Goal: Share content: Share content

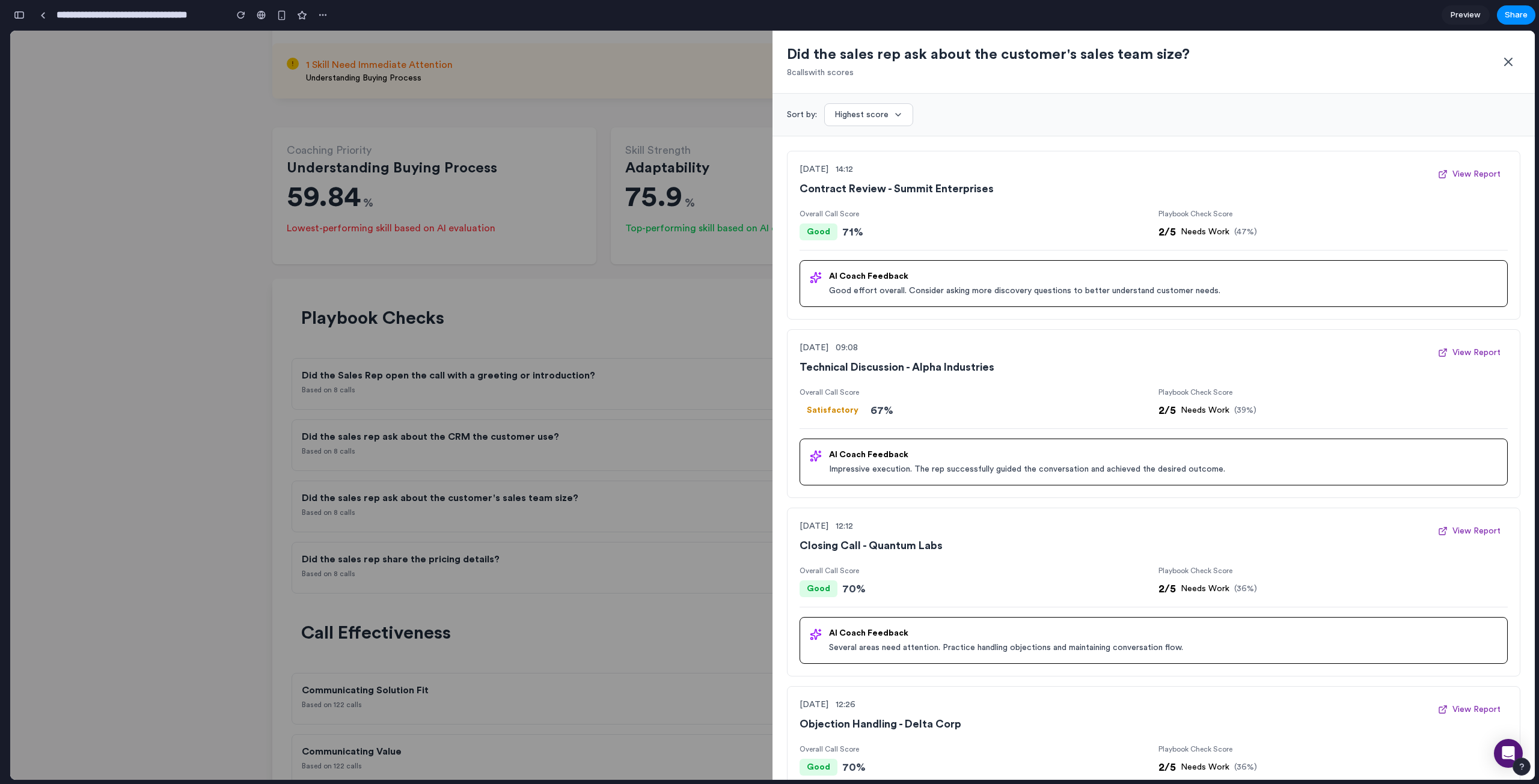
scroll to position [4883, 0]
click at [1513, 6] on button "Share" at bounding box center [1517, 15] width 39 height 19
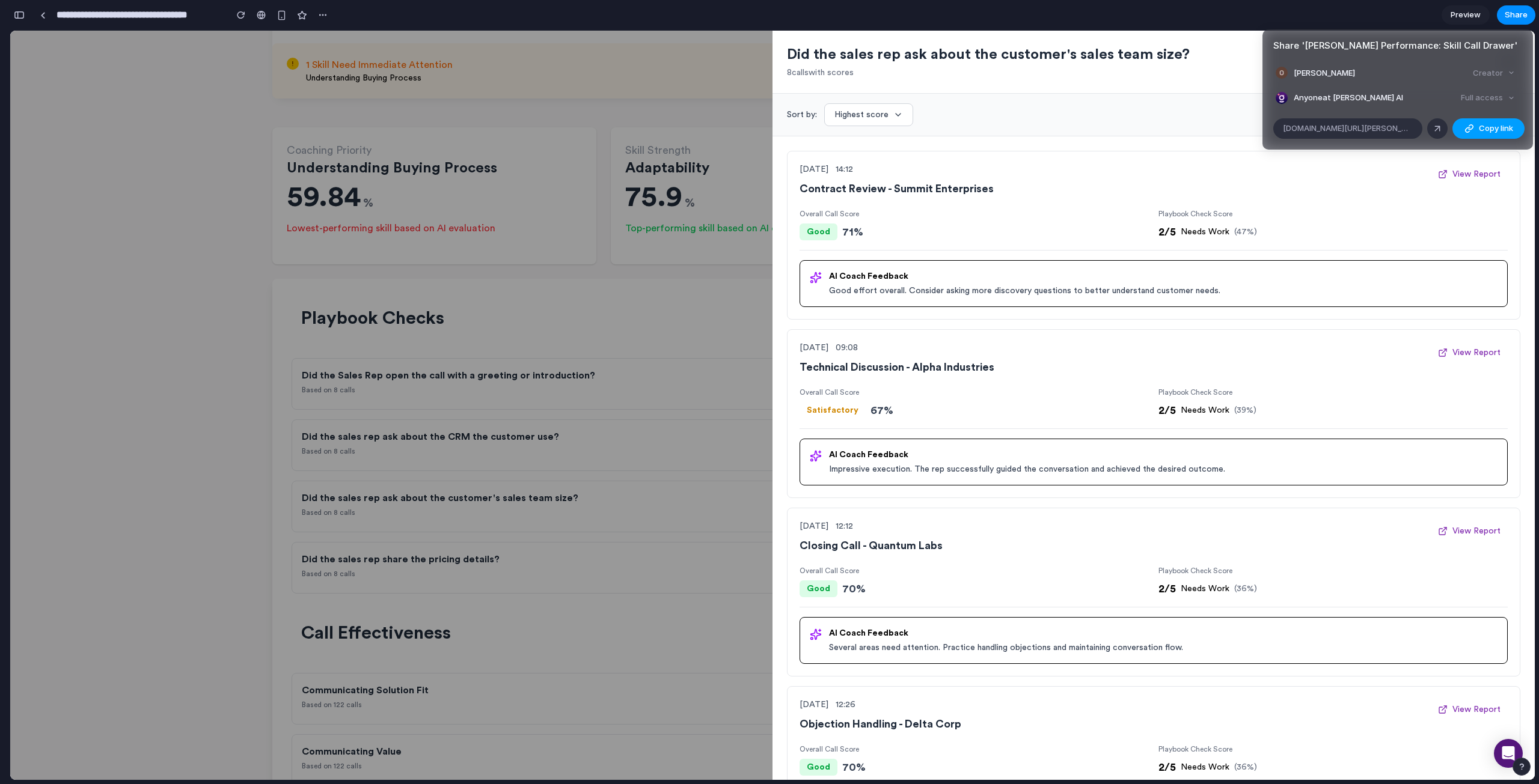
click at [1498, 123] on span "Copy link" at bounding box center [1497, 129] width 34 height 12
click at [1182, 176] on div "Share ' [PERSON_NAME] Performance: Skill Call Drawer ' [PERSON_NAME] Creator An…" at bounding box center [770, 392] width 1539 height 784
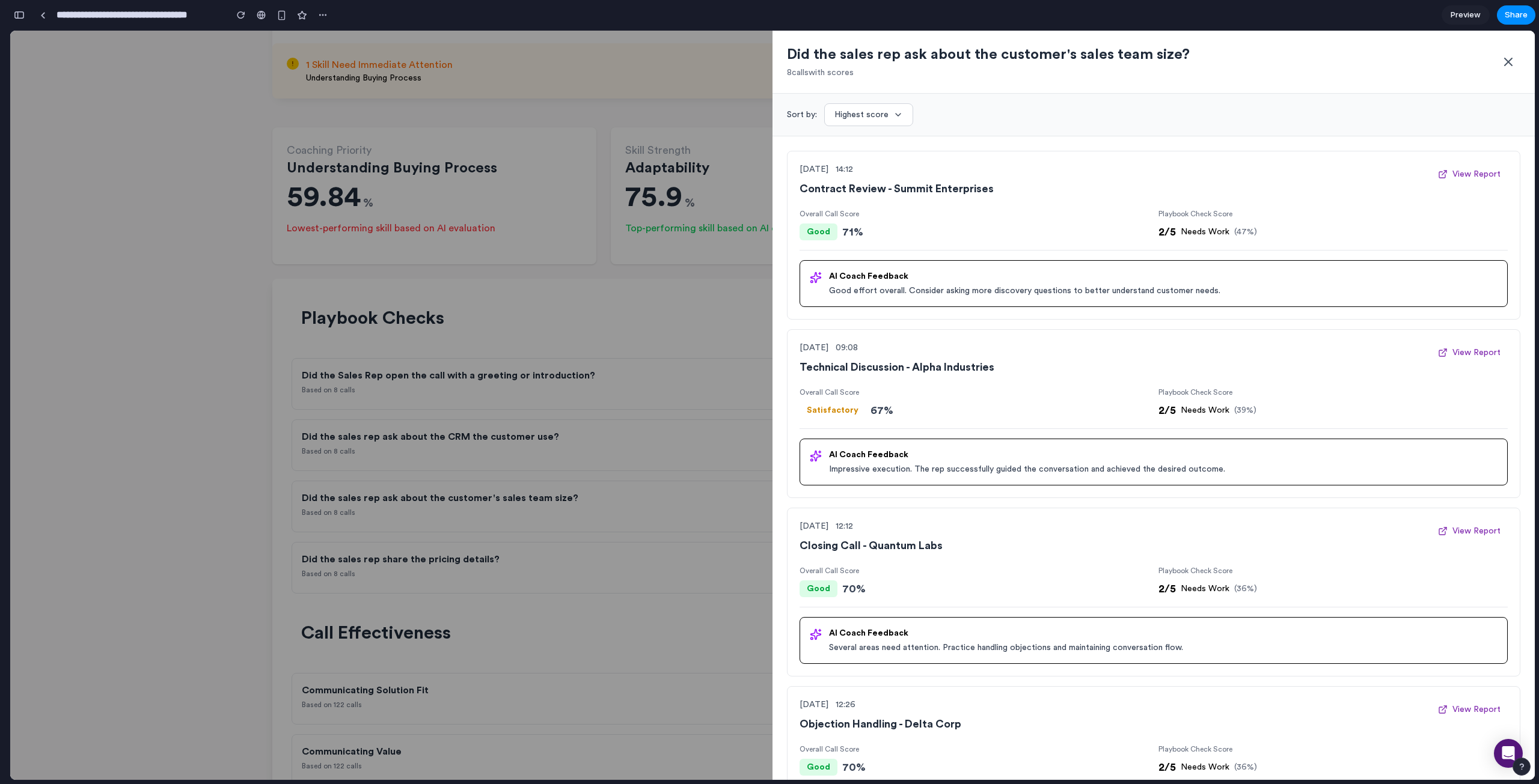
click at [1506, 61] on icon at bounding box center [1508, 62] width 14 height 14
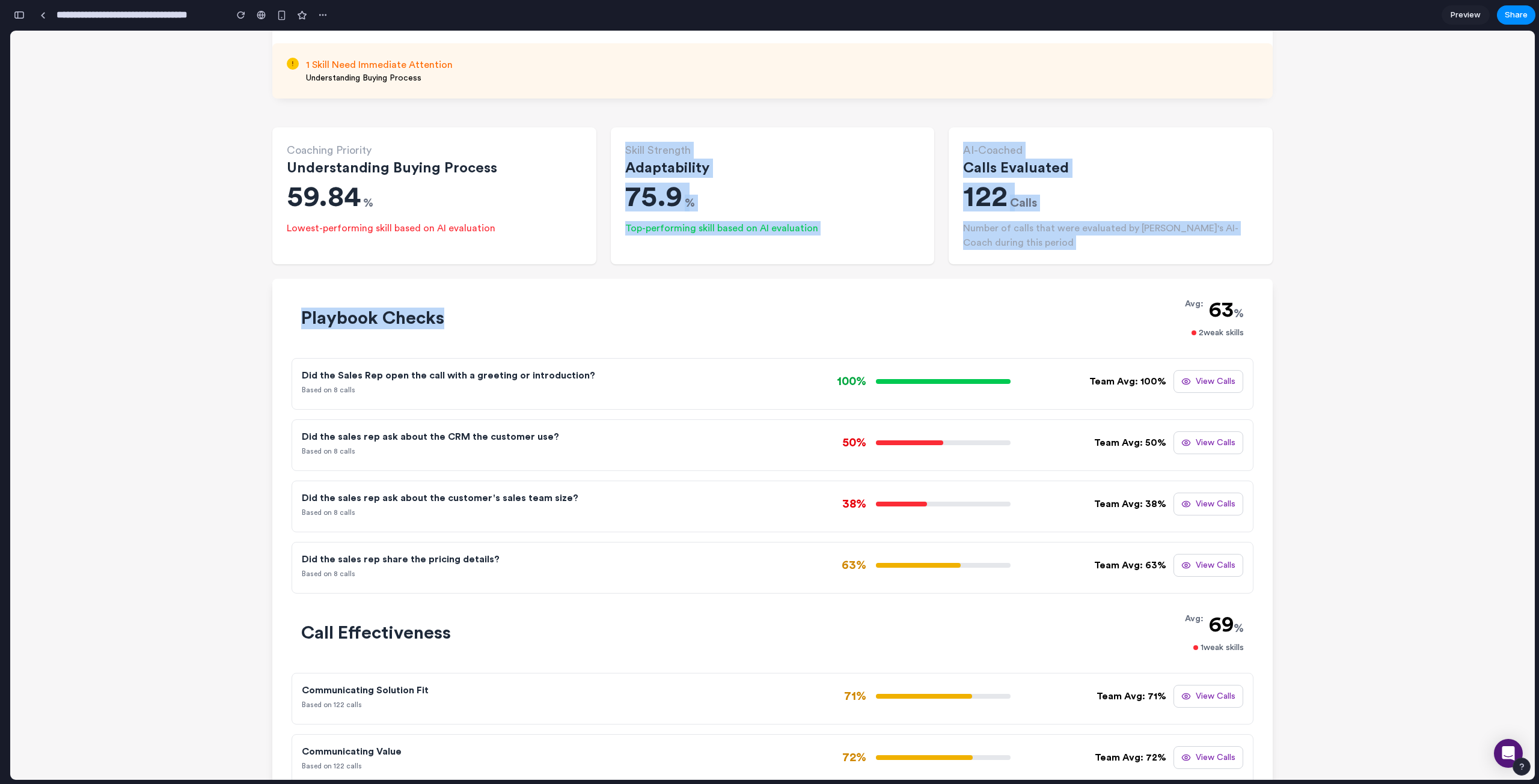
drag, startPoint x: 608, startPoint y: 150, endPoint x: 812, endPoint y: 271, distance: 237.2
click at [851, 251] on div "Skill Strength Adaptability 75.9 % Top-performing skill based on AI evaluation" at bounding box center [772, 196] width 324 height 137
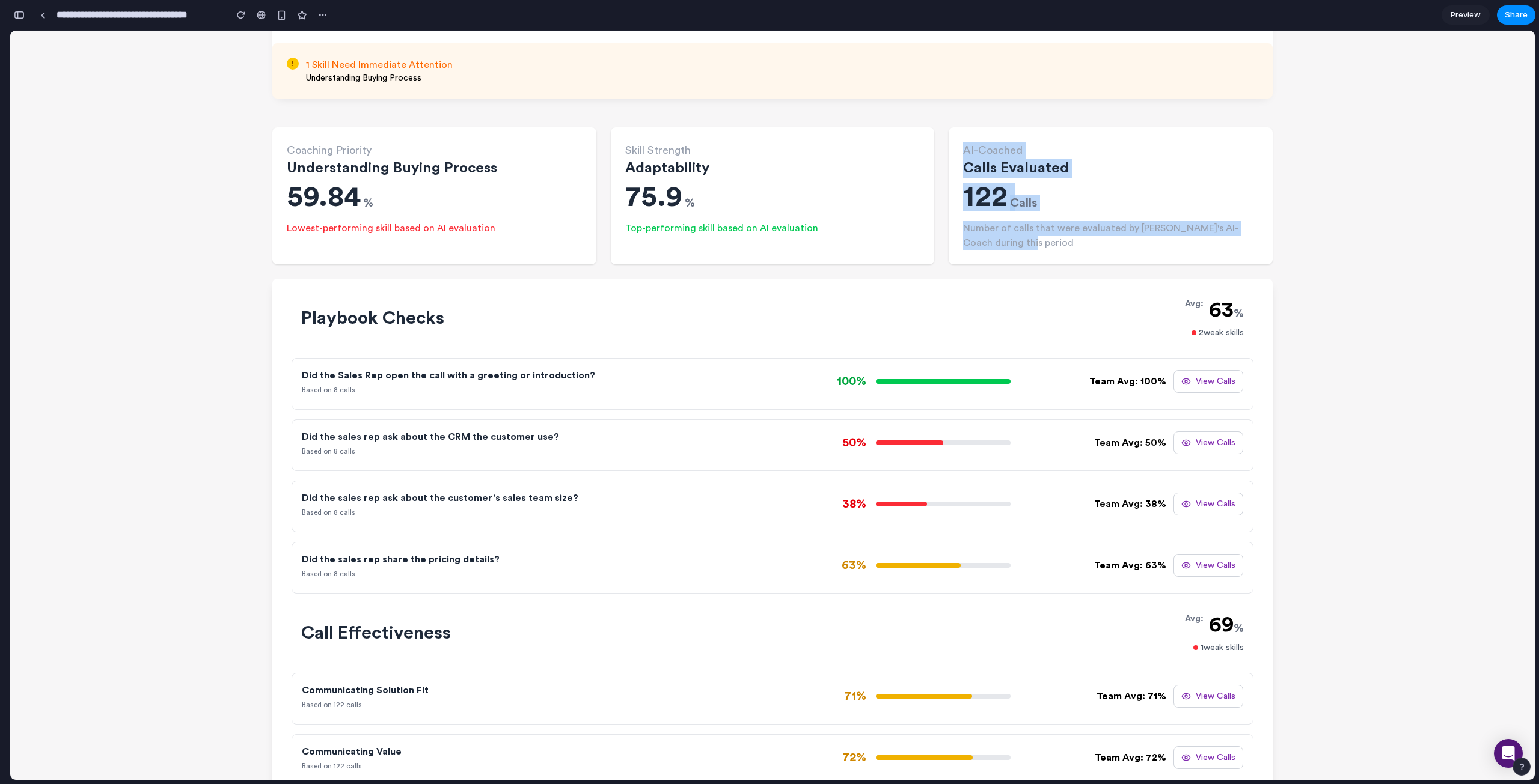
drag, startPoint x: 956, startPoint y: 148, endPoint x: 1236, endPoint y: 246, distance: 296.7
click at [1236, 246] on div "AI-Coached Calls Evaluated 122 Calls Number of calls that were evaluated by [PE…" at bounding box center [1110, 196] width 324 height 137
click at [1236, 246] on div "Number of calls that were evaluated by [PERSON_NAME]'s AI-Coach during this per…" at bounding box center [1110, 235] width 295 height 29
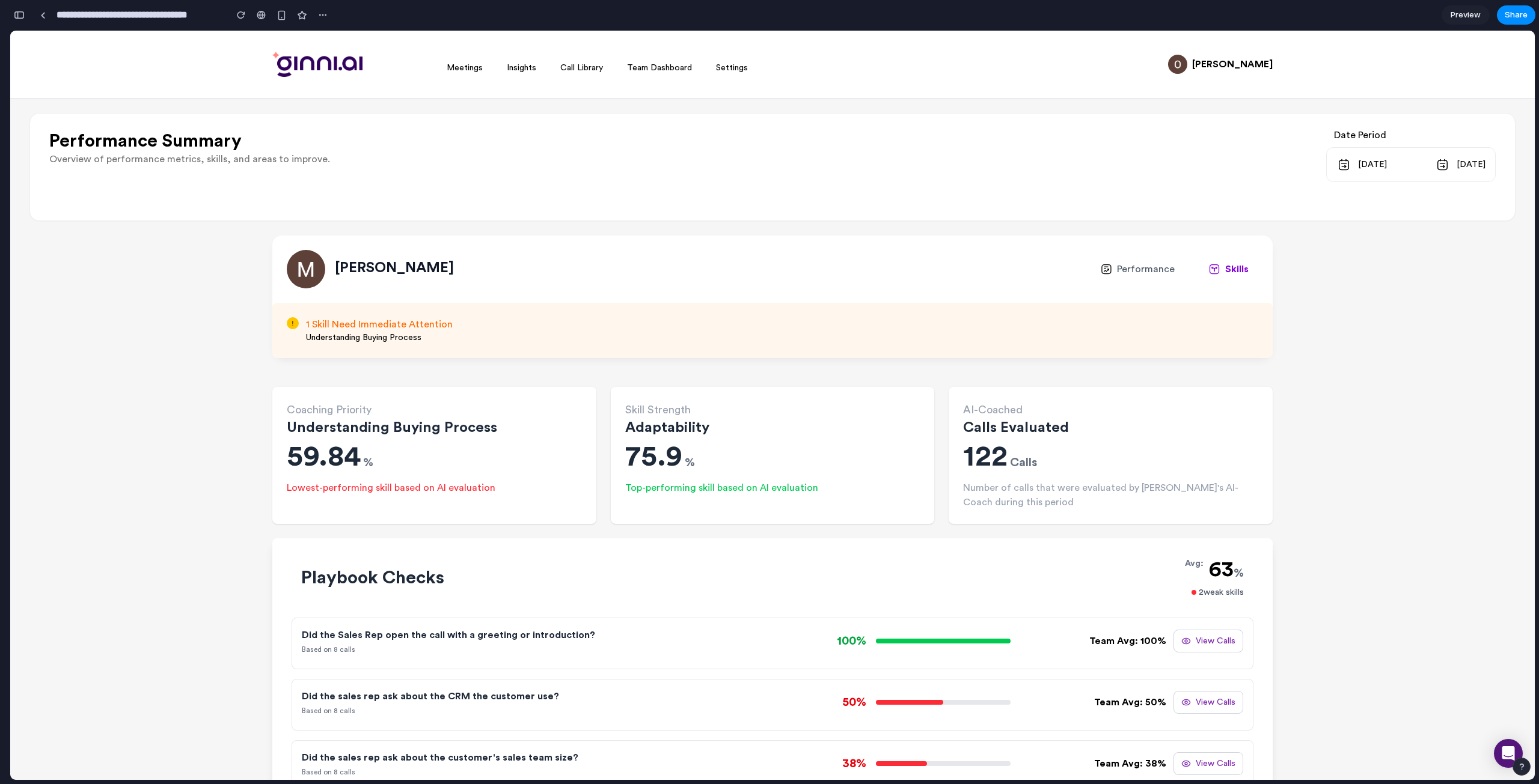
click at [1197, 646] on button "View Calls" at bounding box center [1209, 641] width 70 height 23
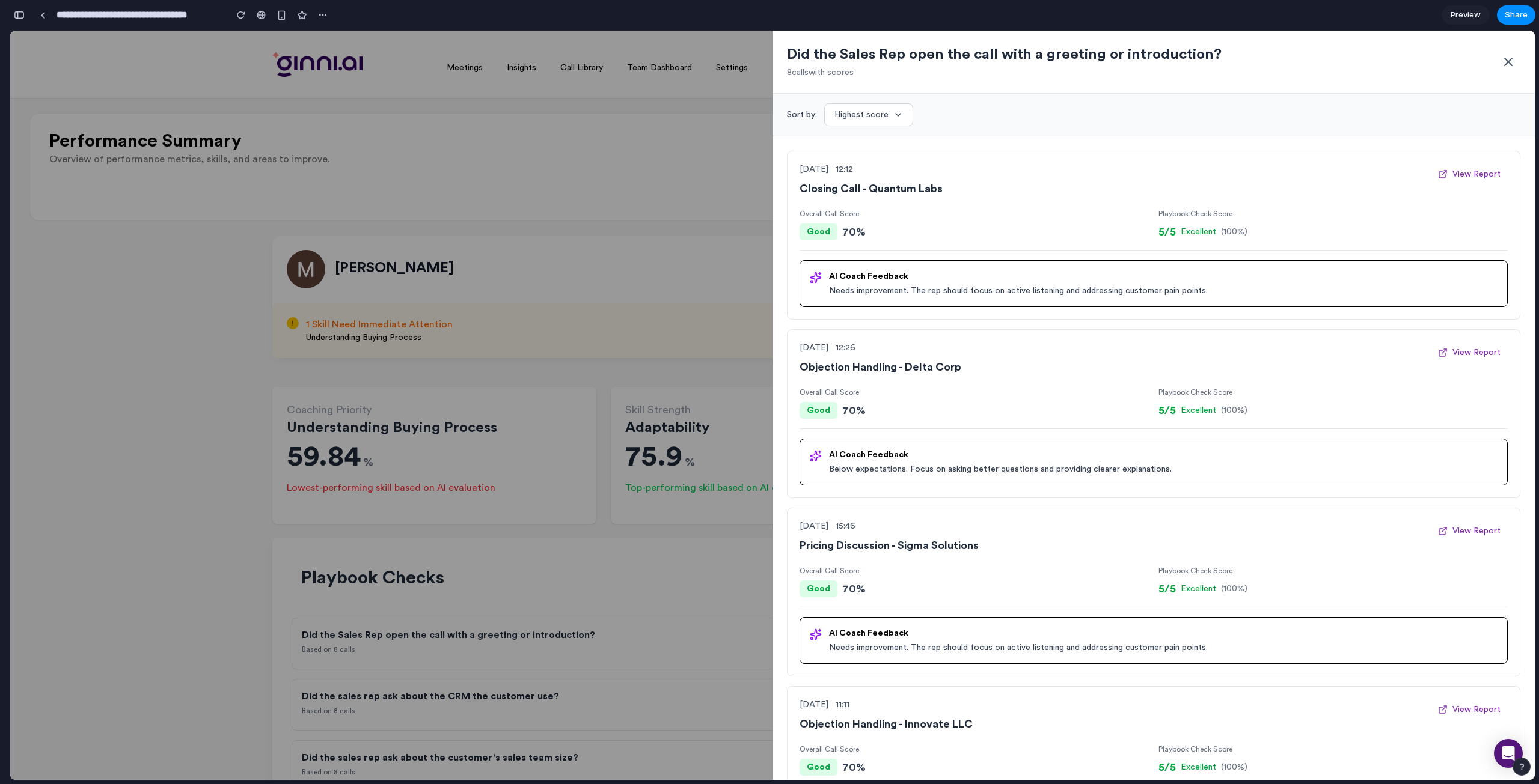
click at [863, 109] on button "Highest score" at bounding box center [869, 115] width 89 height 23
click at [950, 96] on div "Sort by: Highest score" at bounding box center [1154, 115] width 762 height 42
click at [1254, 231] on div "5/5 Excellent ( 100 %)" at bounding box center [1333, 232] width 349 height 17
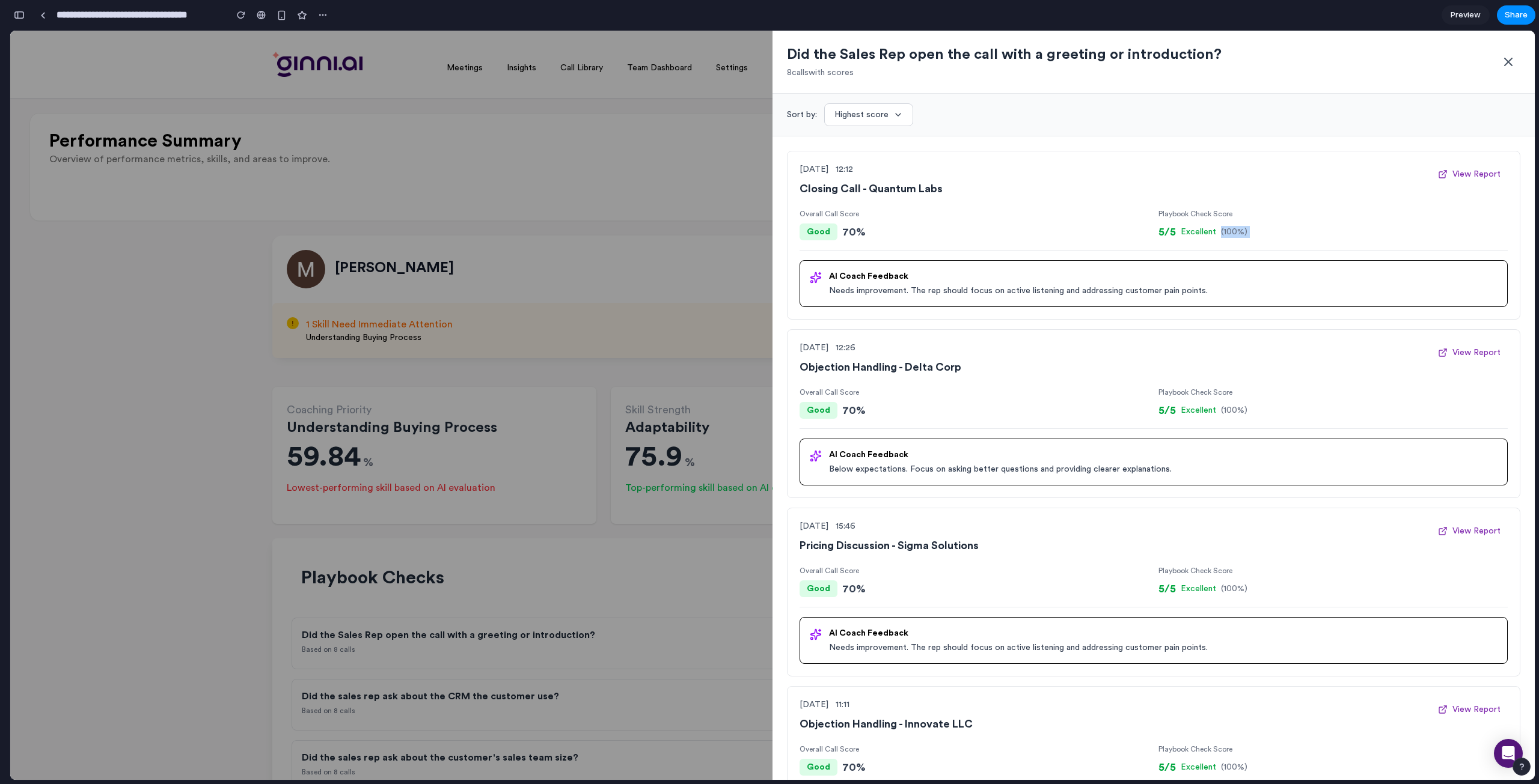
click at [1254, 231] on div "5/5 Excellent ( 100 %)" at bounding box center [1333, 232] width 349 height 17
drag, startPoint x: 1158, startPoint y: 204, endPoint x: 1285, endPoint y: 234, distance: 130.5
click at [1285, 234] on div "[DATE] 12:12 Closing Call - Quantum Labs View Report Overall Call Score Good 70…" at bounding box center [1154, 235] width 734 height 169
click at [1285, 234] on div "5/5 Excellent ( 100 %)" at bounding box center [1333, 232] width 349 height 17
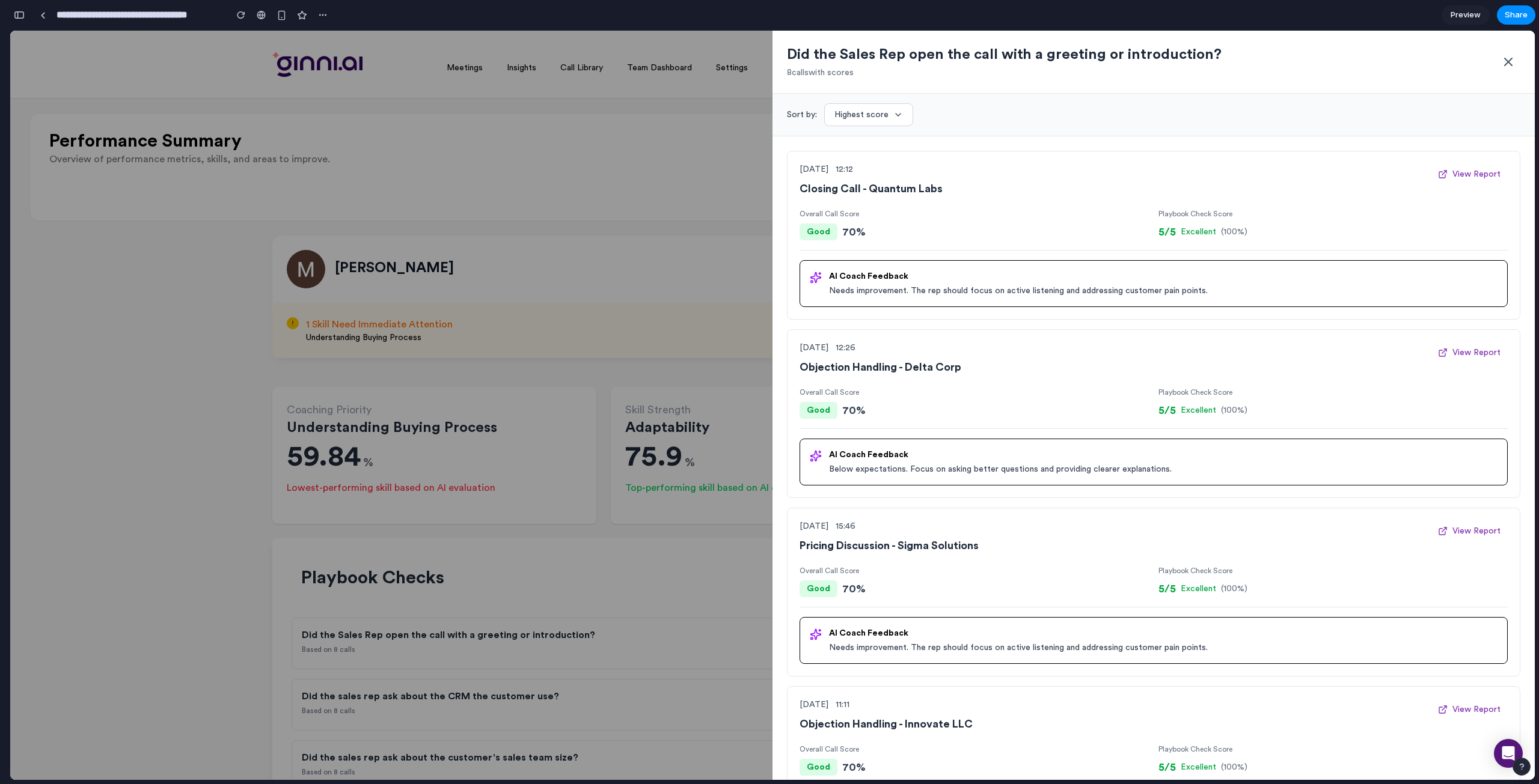
click at [1504, 57] on icon at bounding box center [1508, 62] width 14 height 14
